Goal: Find specific page/section: Find specific page/section

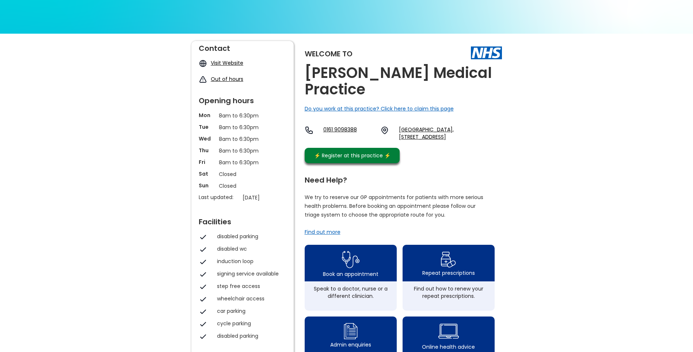
scroll to position [73, 0]
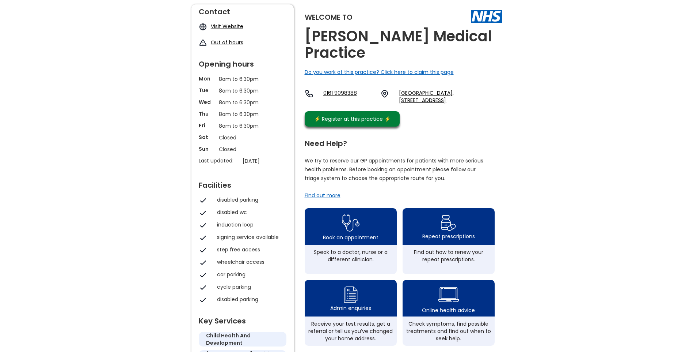
click at [262, 140] on p "Closed" at bounding box center [243, 137] width 48 height 8
click at [260, 157] on p "[DATE]" at bounding box center [267, 161] width 48 height 8
drag, startPoint x: 278, startPoint y: 159, endPoint x: 242, endPoint y: 159, distance: 36.5
click at [242, 159] on div "Last updated: 17 March 2017" at bounding box center [242, 163] width 95 height 12
drag, startPoint x: 242, startPoint y: 159, endPoint x: 254, endPoint y: 167, distance: 14.8
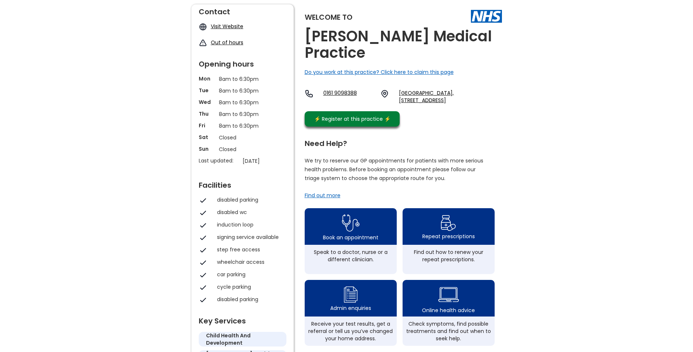
click at [254, 167] on div "[DATE]" at bounding box center [267, 163] width 48 height 12
click at [224, 26] on link "Visit Website" at bounding box center [227, 26] width 33 height 7
